Goal: Obtain resource: Obtain resource

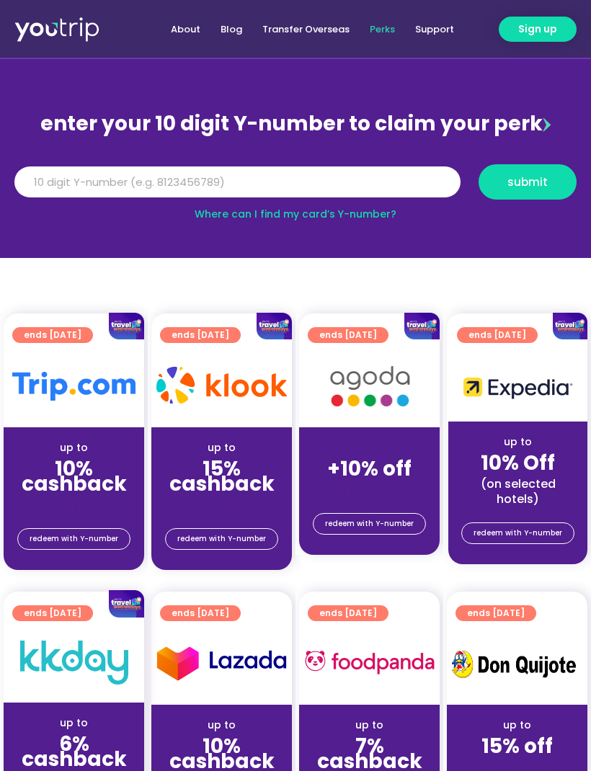
scroll to position [105, 0]
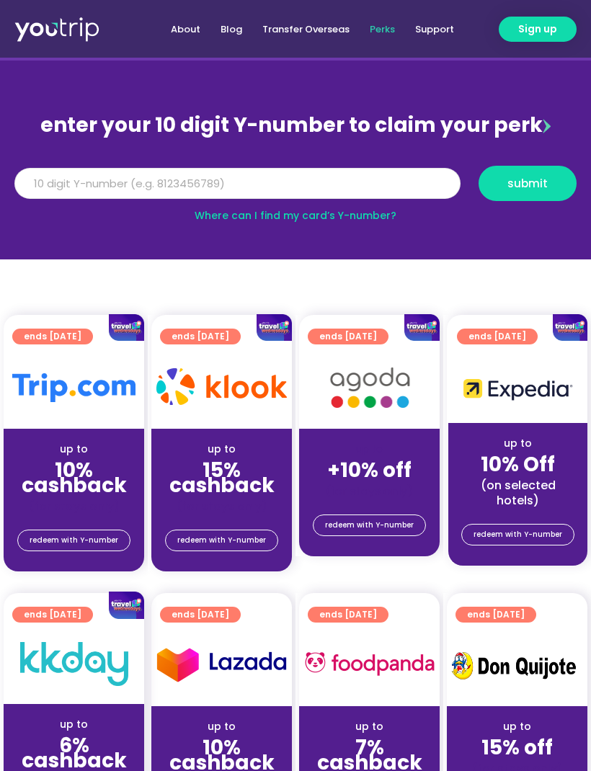
click at [83, 184] on input "Y Number" at bounding box center [237, 184] width 446 height 32
click at [538, 186] on span "submit" at bounding box center [528, 183] width 40 height 11
click at [539, 189] on span "submit" at bounding box center [528, 183] width 40 height 11
type input "5"
type input "8135424933"
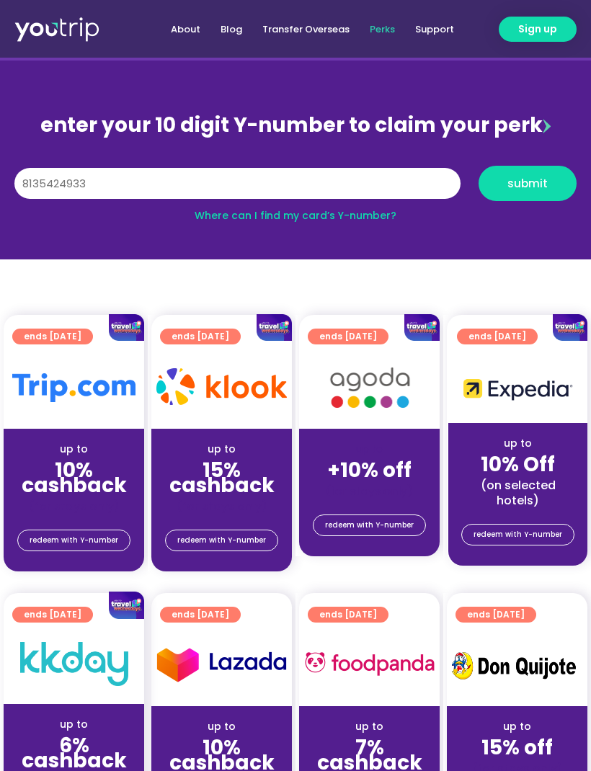
click at [532, 189] on span "submit" at bounding box center [528, 183] width 40 height 11
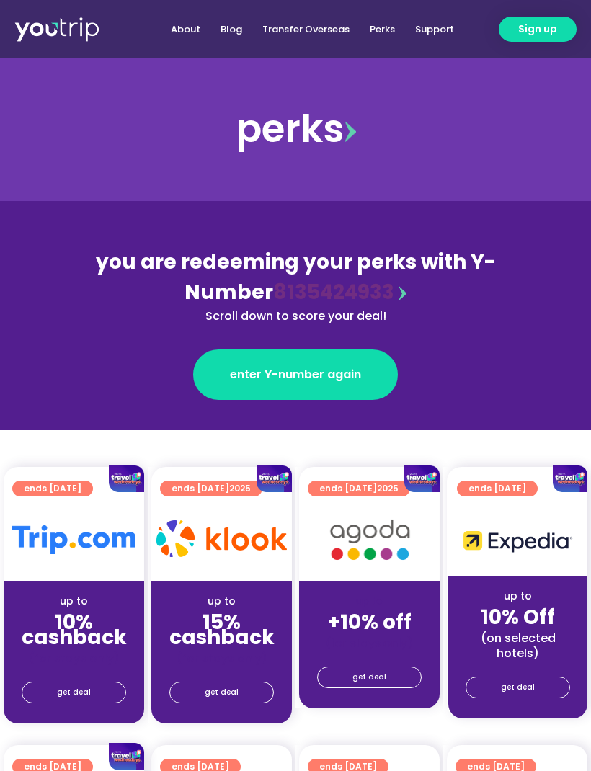
click at [276, 379] on span "enter Y-number again" at bounding box center [295, 374] width 131 height 17
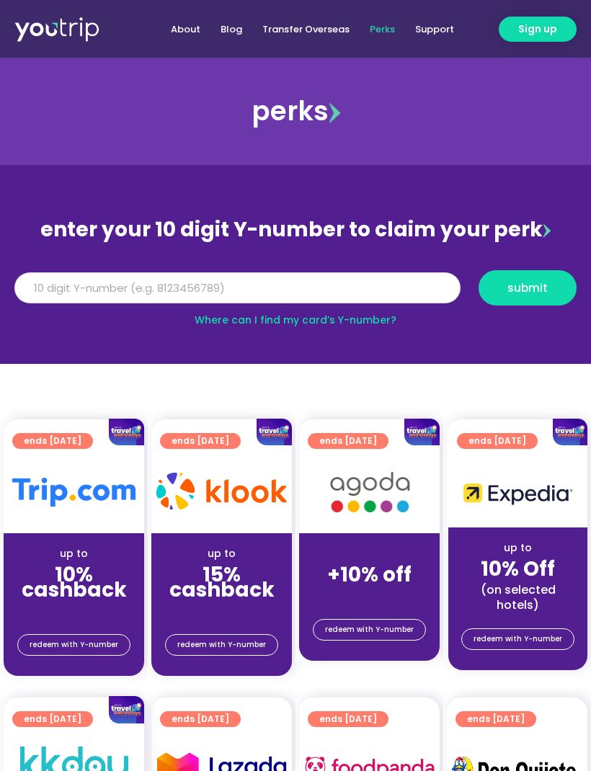
click at [79, 291] on input "Y Number" at bounding box center [237, 289] width 446 height 32
type input "8135424933"
click at [527, 289] on span "submit" at bounding box center [528, 288] width 40 height 11
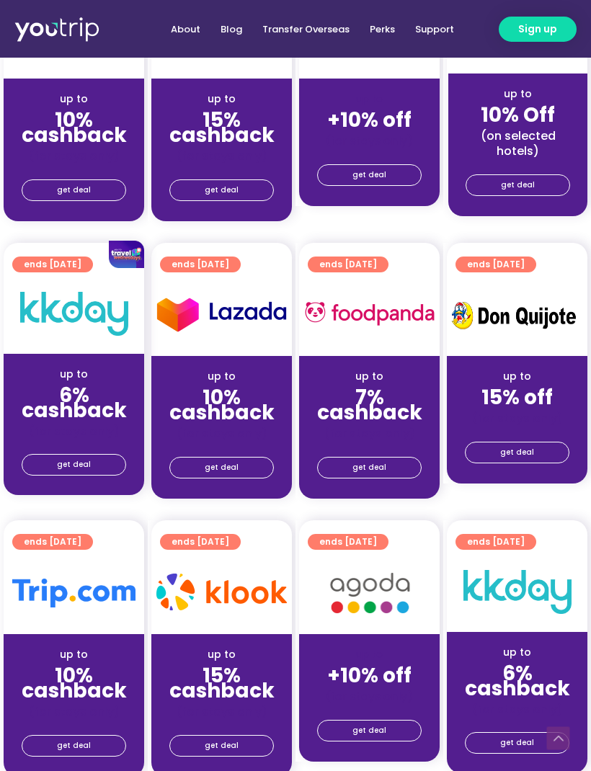
scroll to position [504, 0]
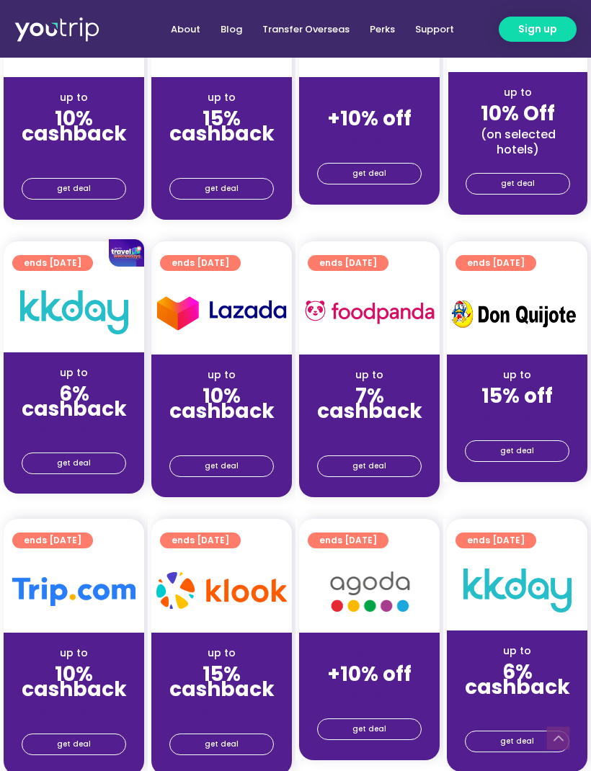
click at [81, 751] on span "get deal" at bounding box center [74, 745] width 34 height 20
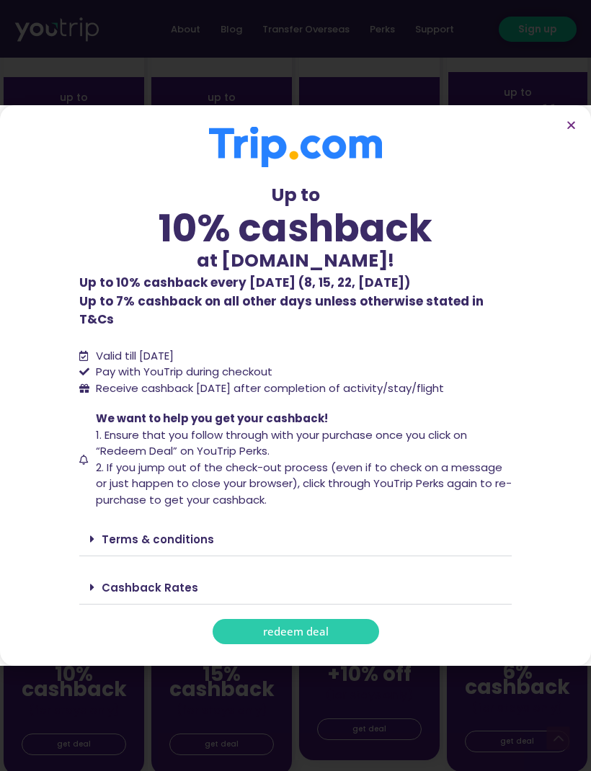
click at [332, 645] on link "redeem deal" at bounding box center [296, 631] width 167 height 25
